Goal: Information Seeking & Learning: Learn about a topic

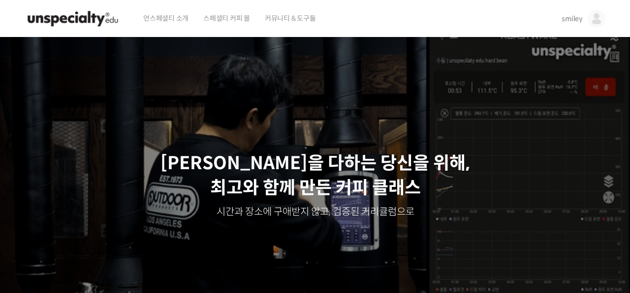
click at [573, 23] on span "smiley" at bounding box center [572, 18] width 21 height 9
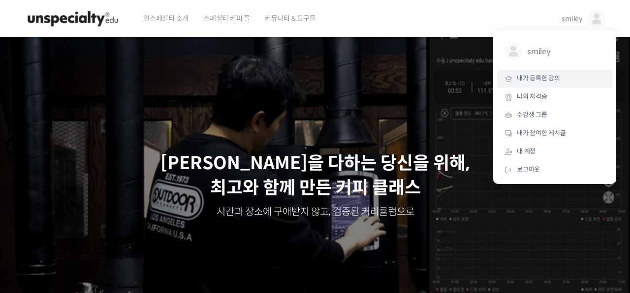
click at [544, 78] on span "내가 등록한 강의" at bounding box center [538, 78] width 43 height 8
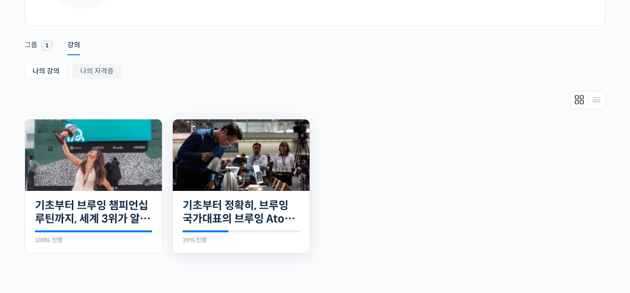
scroll to position [142, 0]
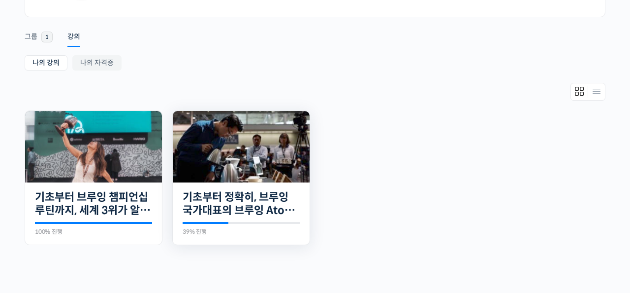
click at [284, 161] on img at bounding box center [241, 146] width 137 height 71
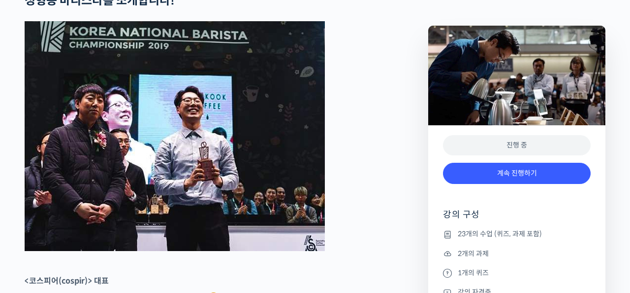
scroll to position [438, 0]
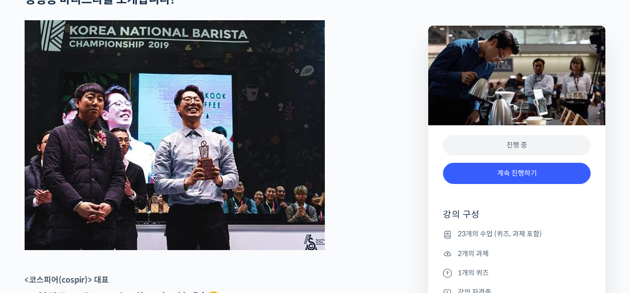
click at [355, 230] on figure at bounding box center [201, 135] width 352 height 230
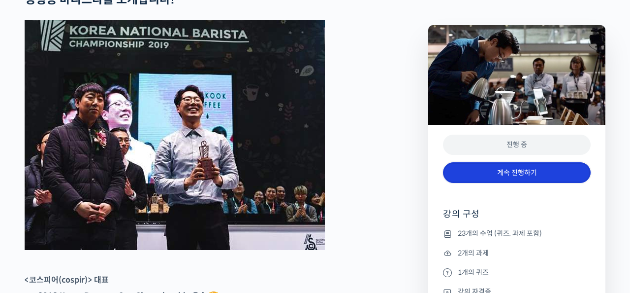
click at [489, 165] on link "계속 진행하기" at bounding box center [517, 172] width 148 height 21
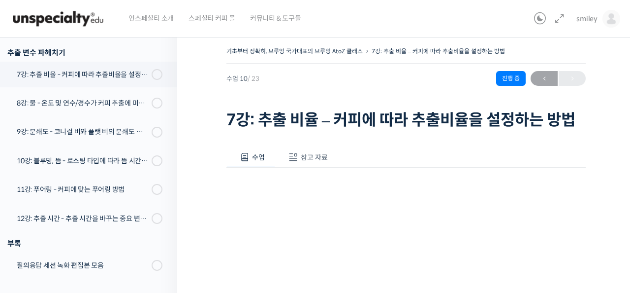
scroll to position [428, 0]
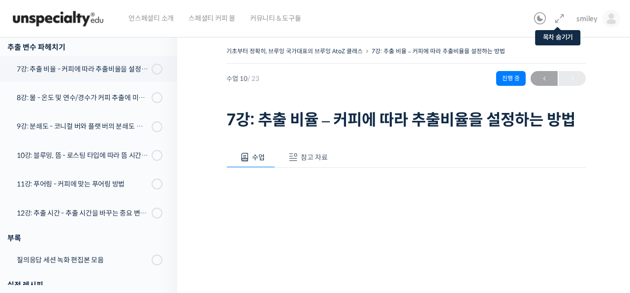
click at [559, 16] on icon at bounding box center [560, 19] width 12 height 12
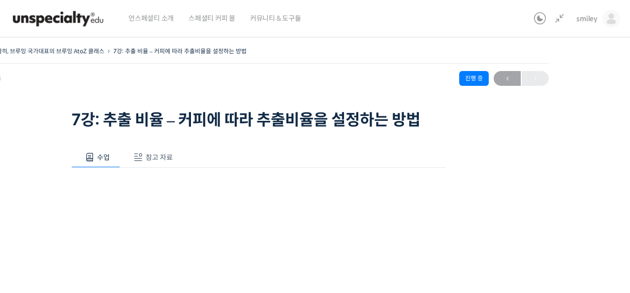
click at [536, 176] on div "기초부터 정확히, 브루잉 국가대표의 브루잉 AtoZ 클래스 7강: 추출 비율 – 커피에 따라 추출비율을 설정하는 방법 진행 중 수업 10 / …" at bounding box center [258, 271] width 655 height 455
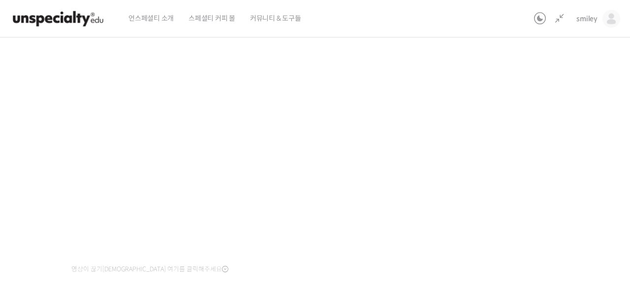
scroll to position [125, 0]
click at [516, 167] on div "기초부터 정확히, 브루잉 국가대표의 브루잉 AtoZ 클래스 7강: 추출 비율 – 커피에 따라 추출비율을 설정하는 방법 진행 중 수업 10 / …" at bounding box center [258, 146] width 655 height 455
click at [512, 156] on div "기초부터 정확히, 브루잉 국가대표의 브루잉 AtoZ 클래스 7강: 추출 비율 – 커피에 따라 추출비율을 설정하는 방법 진행 중 수업 10 / …" at bounding box center [258, 146] width 655 height 455
click at [549, 140] on div "기초부터 정확히, 브루잉 국가대표의 브루잉 AtoZ 클래스 7강: 추출 비율 – 커피에 따라 추출비율을 설정하는 방법 진행 중 수업 10 / …" at bounding box center [258, 146] width 655 height 455
